Goal: Transaction & Acquisition: Purchase product/service

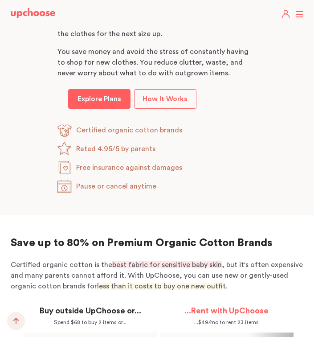
scroll to position [589, 0]
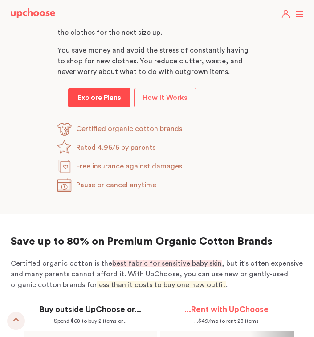
click at [108, 98] on p "Explore Plans" at bounding box center [99, 97] width 44 height 11
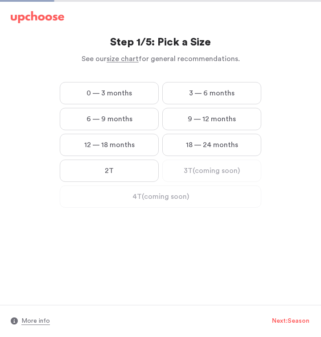
click at [121, 119] on label "6 — 9 months" at bounding box center [109, 119] width 99 height 22
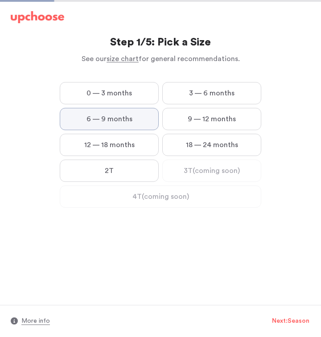
click at [0, 0] on months "6 — 9 months" at bounding box center [0, 0] width 0 height 0
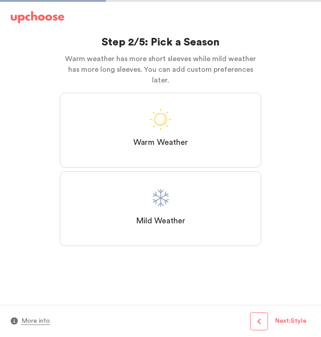
click at [114, 203] on label "Mild Weather" at bounding box center [160, 208] width 201 height 75
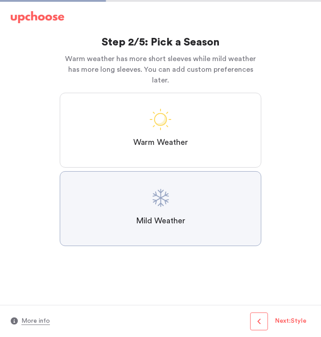
click at [0, 0] on Weather "Mild Weather" at bounding box center [0, 0] width 0 height 0
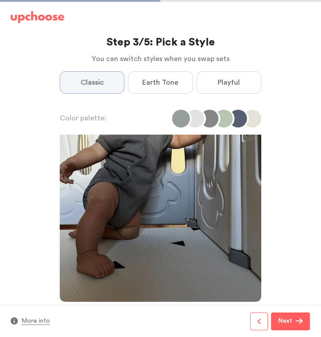
scroll to position [443, 0]
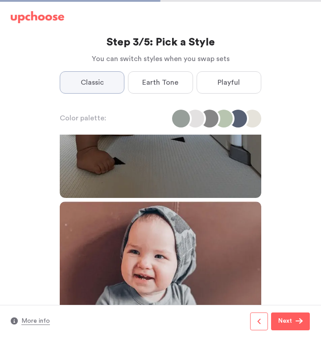
click at [164, 88] on label "Earth Tone" at bounding box center [160, 82] width 65 height 22
click at [0, 0] on Tone "Earth Tone" at bounding box center [0, 0] width 0 height 0
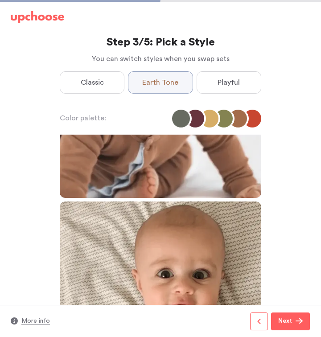
scroll to position [0, 0]
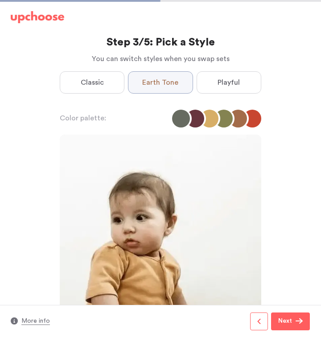
click at [231, 84] on span "Playful" at bounding box center [228, 82] width 22 height 11
click at [0, 0] on input "Playful" at bounding box center [0, 0] width 0 height 0
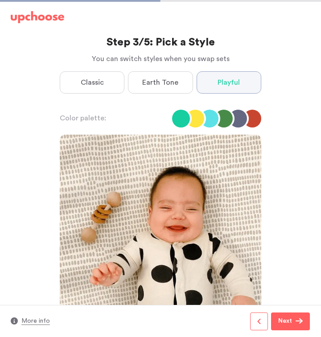
click at [167, 85] on span "Earth Tone" at bounding box center [160, 82] width 36 height 11
click at [0, 0] on Tone "Earth Tone" at bounding box center [0, 0] width 0 height 0
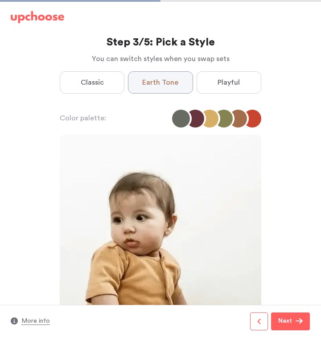
click at [104, 87] on label "Classic" at bounding box center [92, 82] width 65 height 22
click at [0, 0] on input "Classic" at bounding box center [0, 0] width 0 height 0
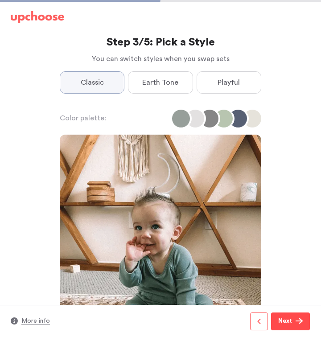
click at [292, 321] on span "Next" at bounding box center [286, 321] width 17 height 11
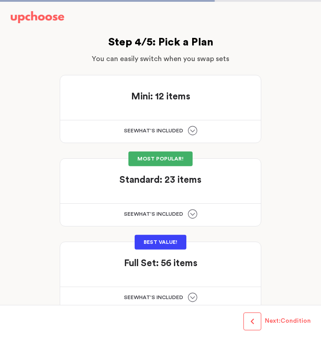
click at [191, 132] on icon at bounding box center [192, 131] width 10 height 10
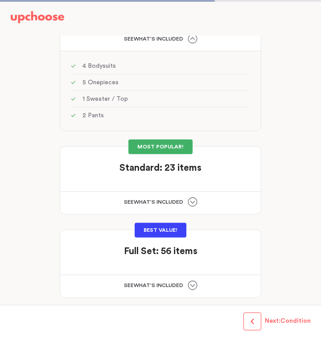
scroll to position [101, 0]
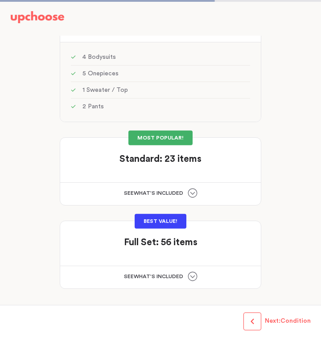
click at [189, 192] on icon at bounding box center [192, 193] width 10 height 10
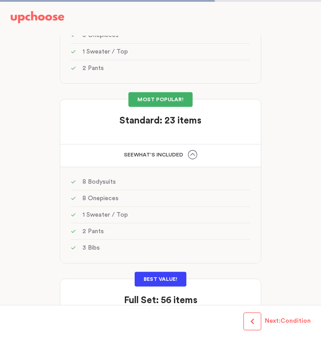
scroll to position [197, 0]
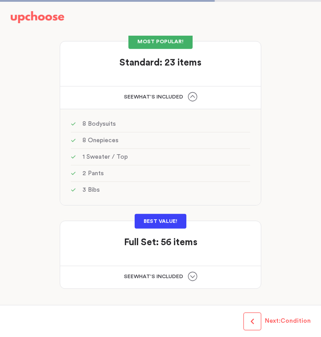
click at [197, 270] on div "See w W hat's included ?" at bounding box center [160, 277] width 200 height 22
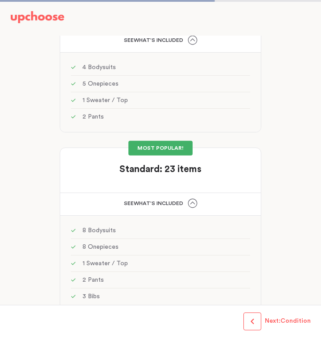
scroll to position [79, 0]
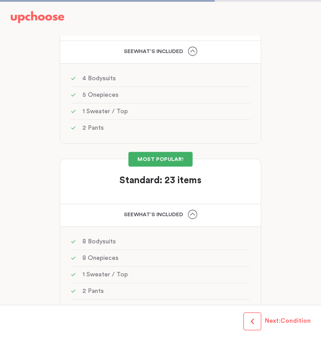
click at [171, 184] on strong "Standard: 23 items" at bounding box center [160, 179] width 82 height 9
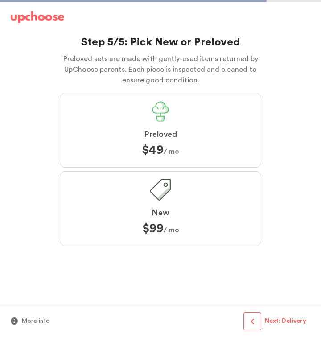
scroll to position [20, 0]
click at [206, 138] on label "Preloved $49 $49 / mo" at bounding box center [160, 130] width 201 height 75
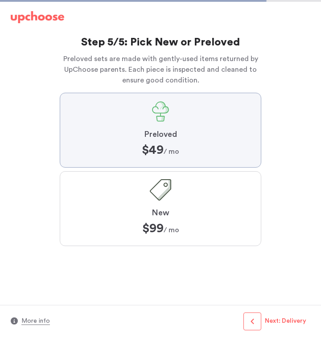
click at [0, 0] on input "Preloved $49 $49 / mo" at bounding box center [0, 0] width 0 height 0
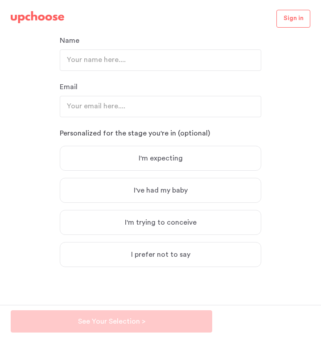
scroll to position [88, 0]
